Goal: Information Seeking & Learning: Learn about a topic

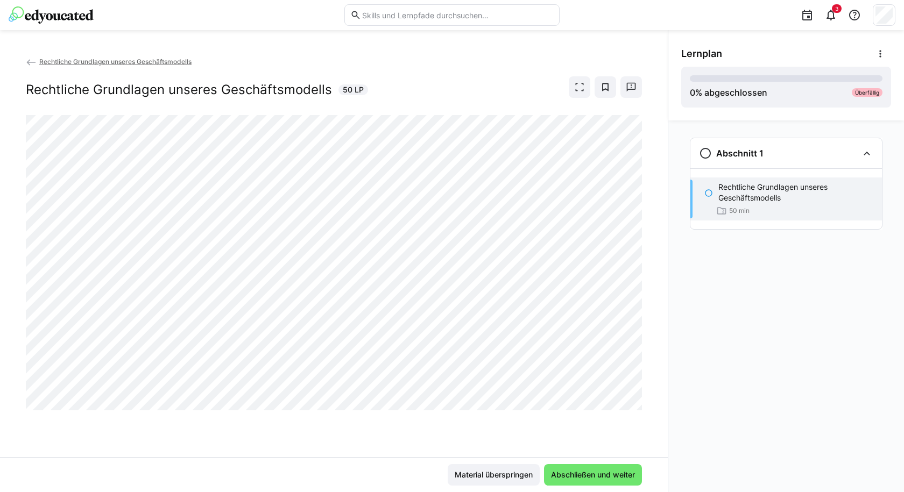
click at [644, 294] on div "Rechtliche Grundlagen unseres Geschäftsmodells Rechtliche Grundlagen unseres Ge…" at bounding box center [333, 256] width 667 height 401
click at [585, 87] on span at bounding box center [579, 87] width 22 height 22
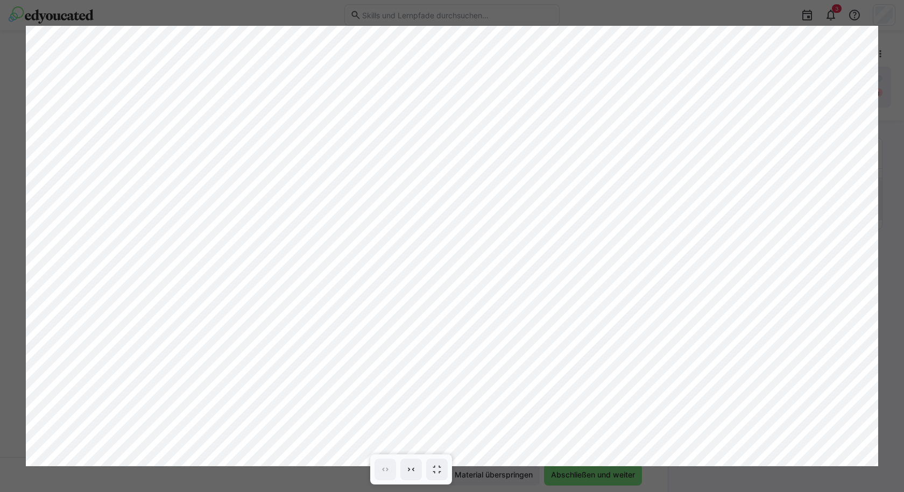
click at [765, 19] on div at bounding box center [452, 246] width 904 height 492
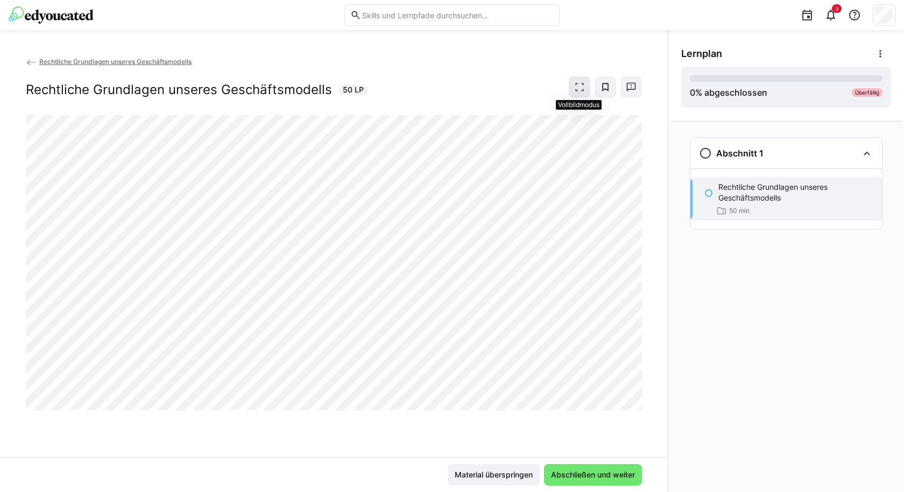
click at [589, 89] on span at bounding box center [579, 87] width 22 height 22
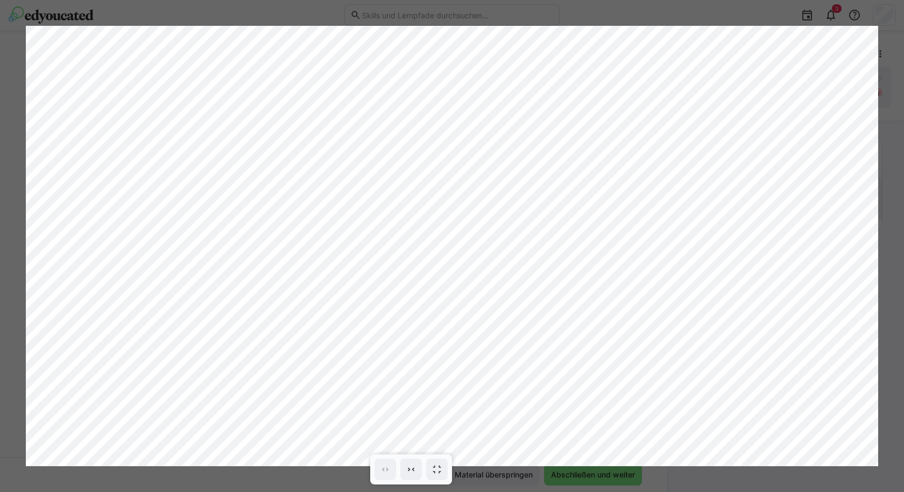
click at [747, 12] on div at bounding box center [452, 246] width 904 height 492
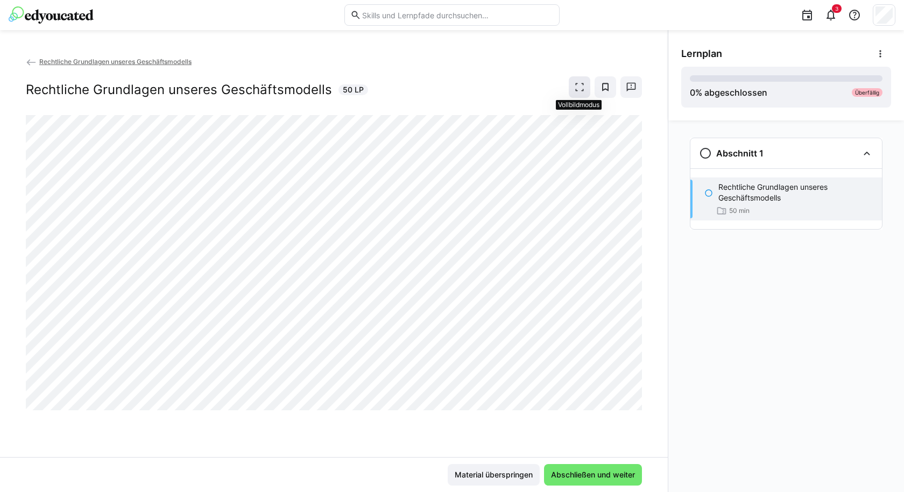
click at [582, 84] on eds-icon at bounding box center [579, 87] width 11 height 11
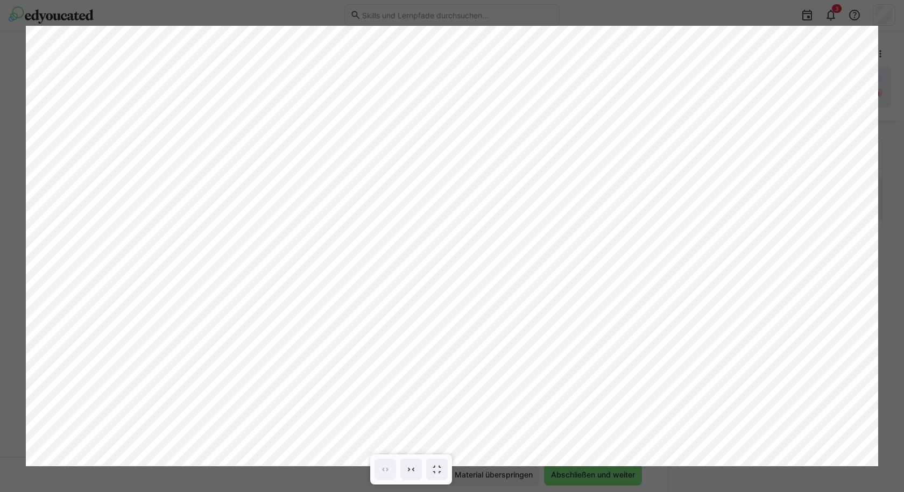
click at [749, 11] on div at bounding box center [452, 246] width 904 height 492
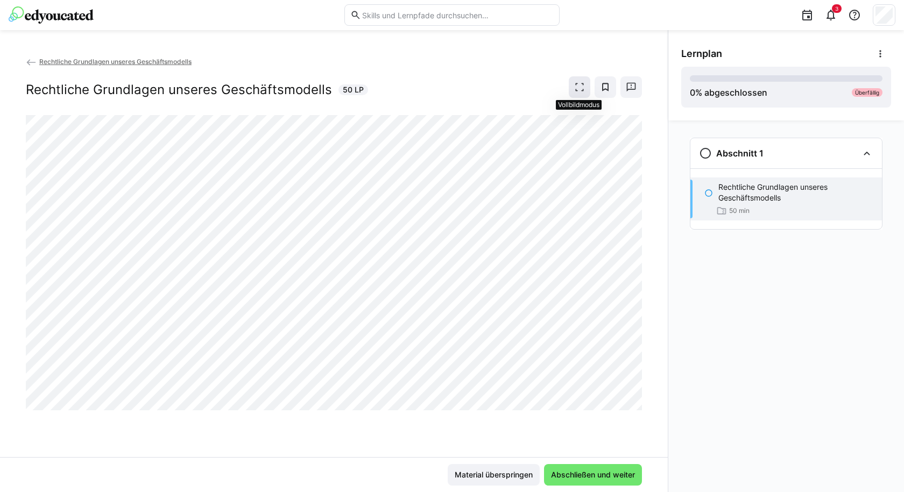
click at [575, 82] on eds-icon at bounding box center [579, 87] width 11 height 11
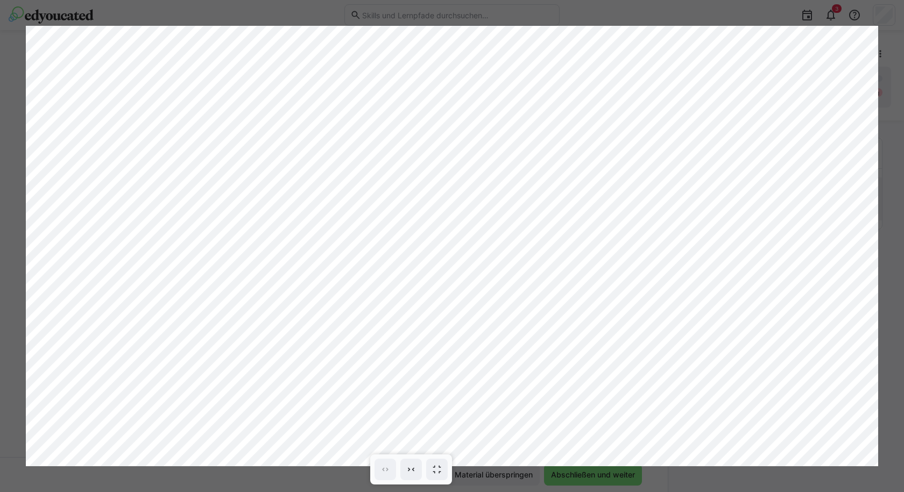
click at [817, 5] on div at bounding box center [452, 246] width 904 height 492
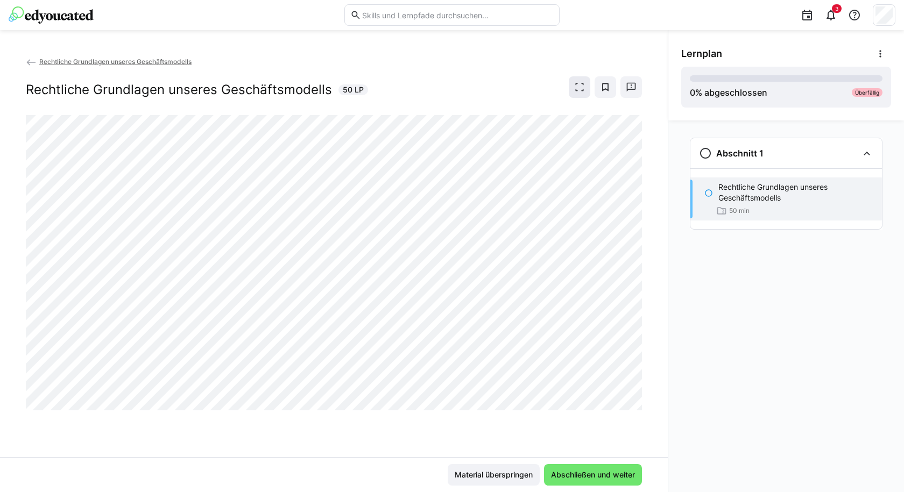
click at [576, 89] on eds-icon at bounding box center [579, 87] width 11 height 11
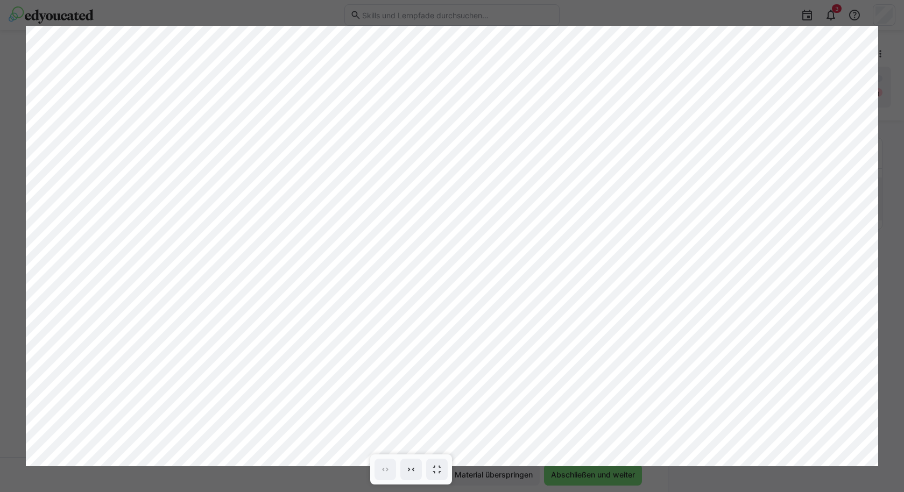
click at [667, 0] on div at bounding box center [452, 246] width 904 height 492
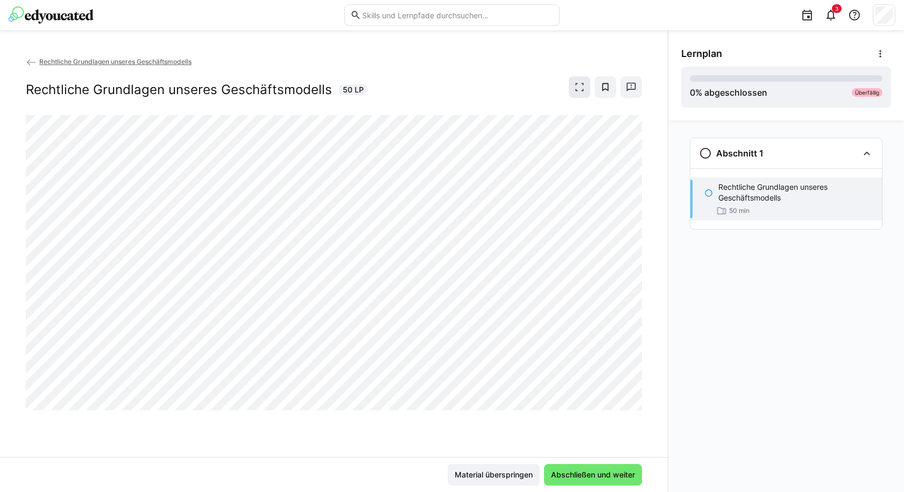
click at [586, 95] on span at bounding box center [579, 87] width 22 height 22
